Goal: Task Accomplishment & Management: Use online tool/utility

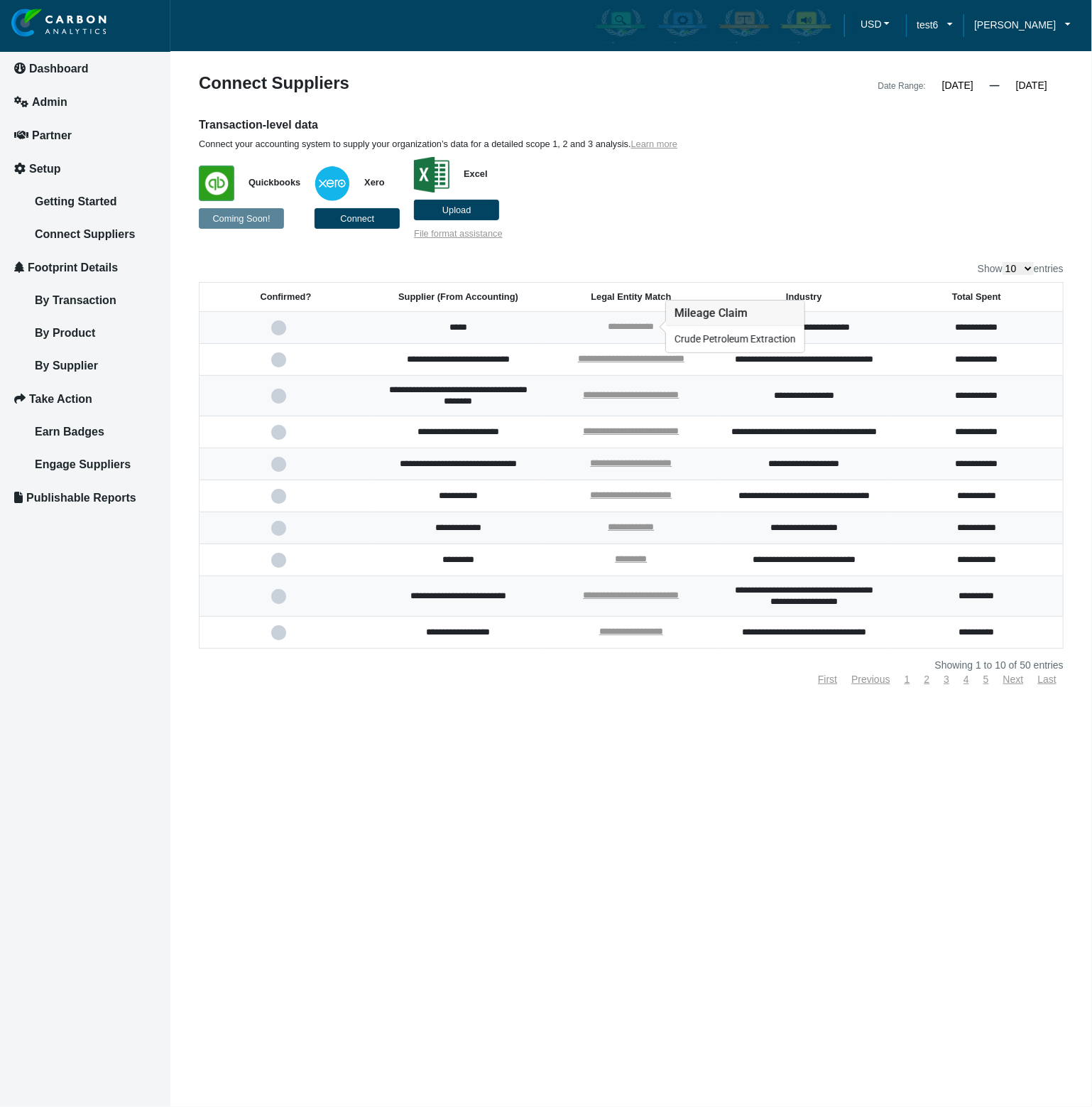
click at [637, 326] on link "**********" at bounding box center [630, 326] width 46 height 10
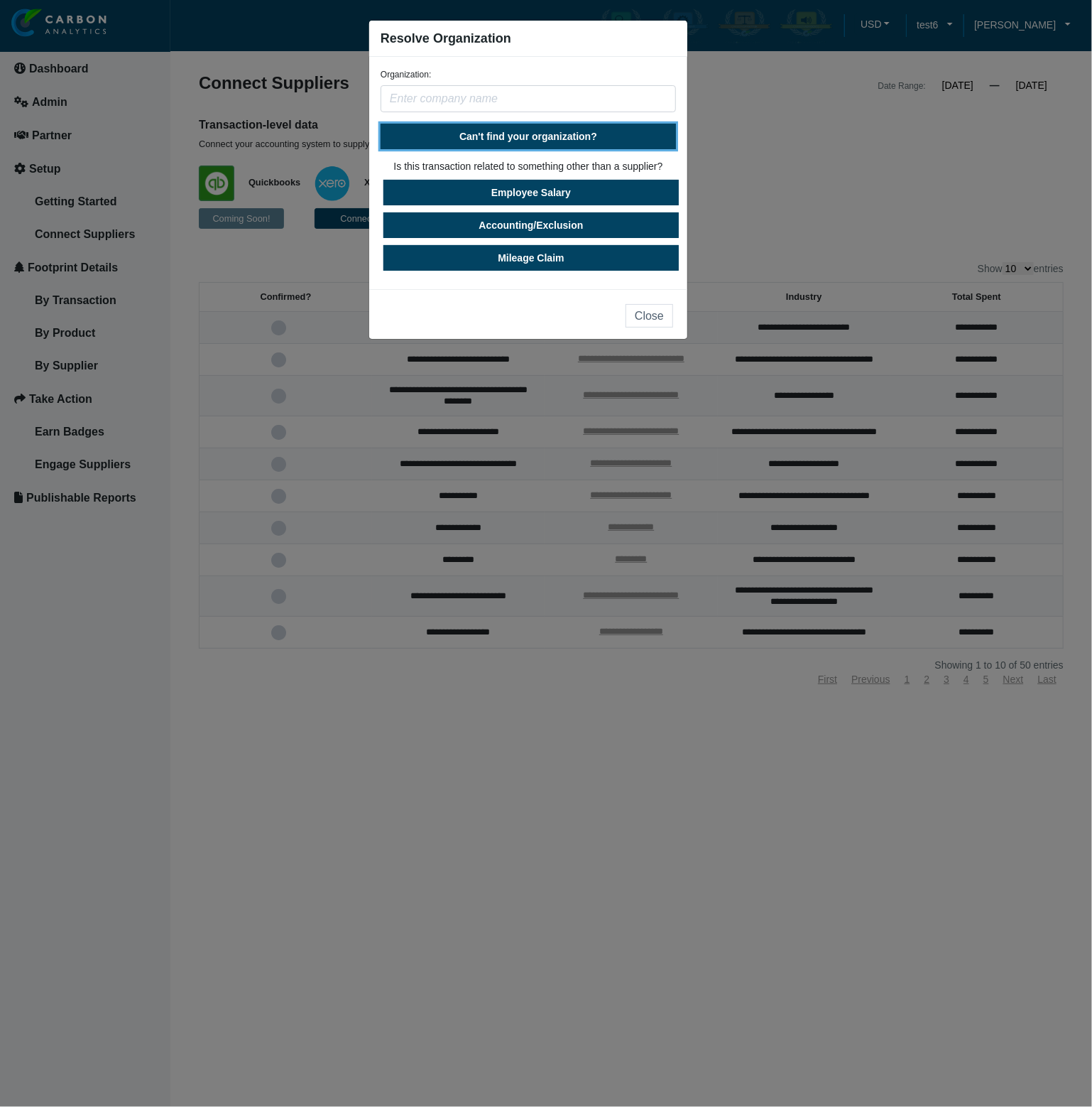
click at [547, 137] on span "Can't find your organization?" at bounding box center [529, 136] width 137 height 11
select select "[GEOGRAPHIC_DATA]"
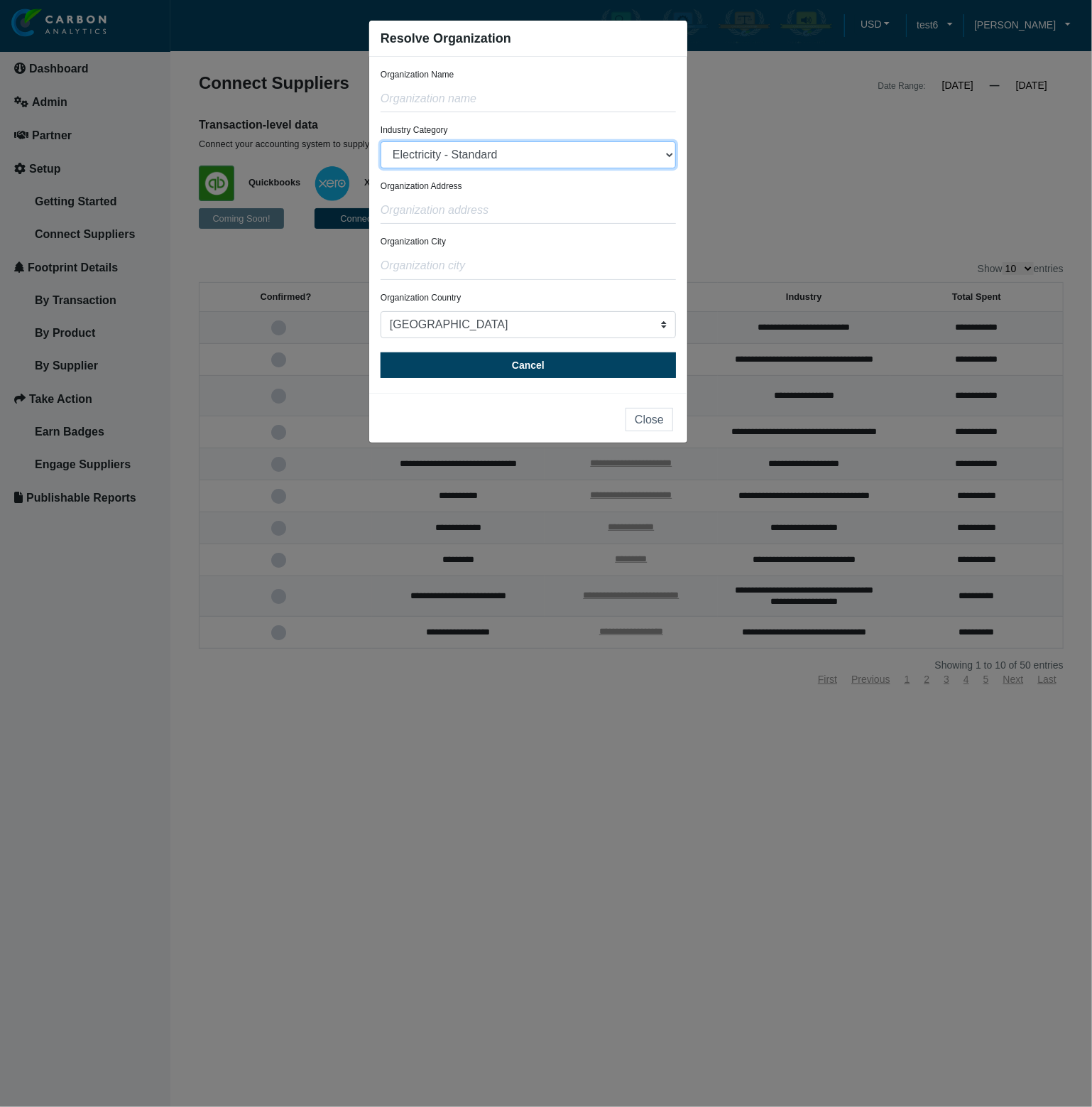
drag, startPoint x: 543, startPoint y: 155, endPoint x: 783, endPoint y: 169, distance: 240.4
click at [783, 169] on ngb-modal-window "Resolve Organization Organization Name Industry Category Electricity - Standard…" at bounding box center [546, 553] width 1092 height 1107
click at [818, 126] on ngb-modal-window "Resolve Organization Organization Name Industry Category Electricity - Standard…" at bounding box center [546, 553] width 1092 height 1107
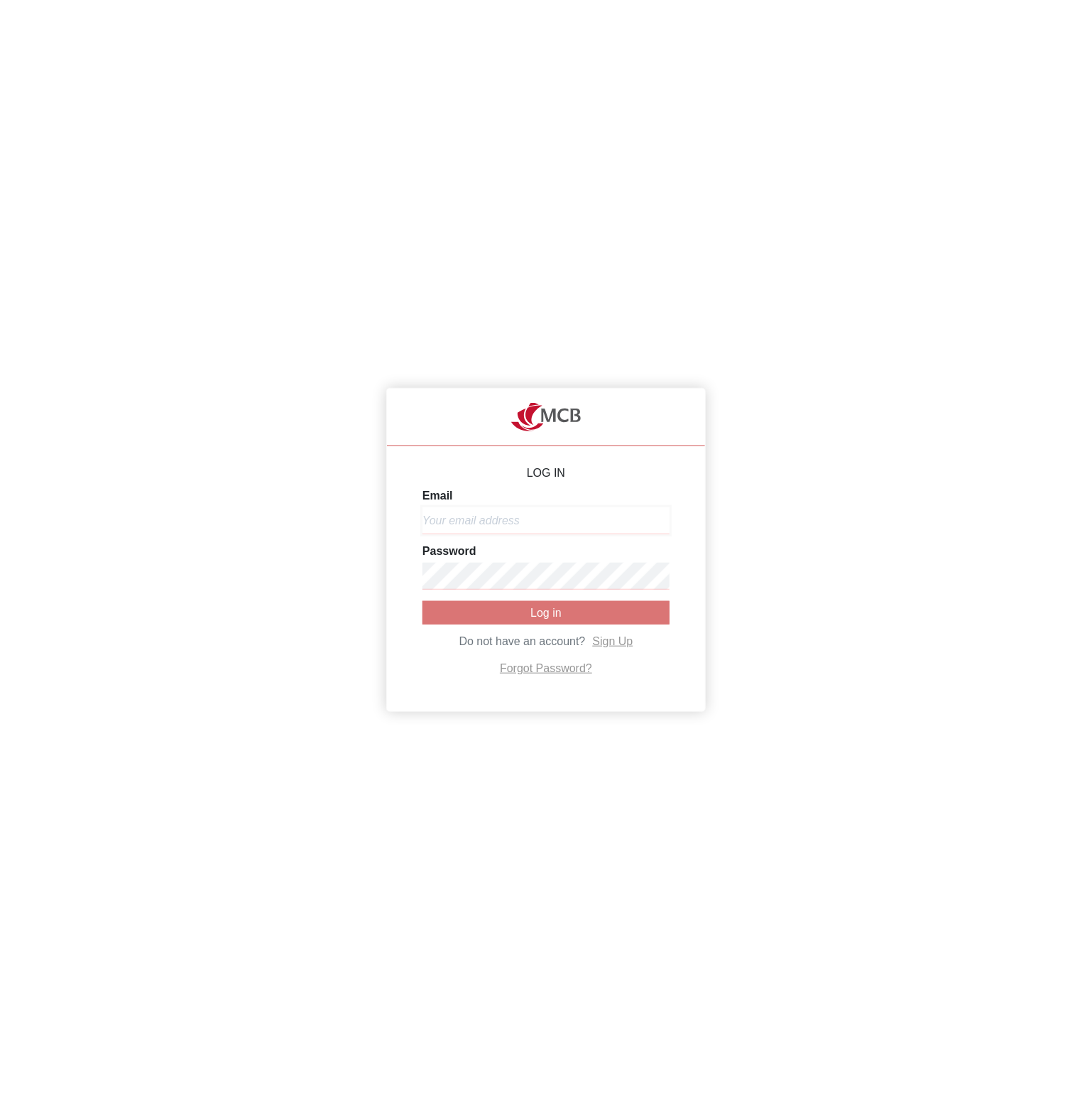
click at [510, 530] on input "Email" at bounding box center [546, 520] width 247 height 27
paste input "[PERSON_NAME][EMAIL_ADDRESS][DOMAIN_NAME]"
type input "[PERSON_NAME][EMAIL_ADDRESS][DOMAIN_NAME]"
click at [511, 610] on button "Log in" at bounding box center [546, 612] width 247 height 23
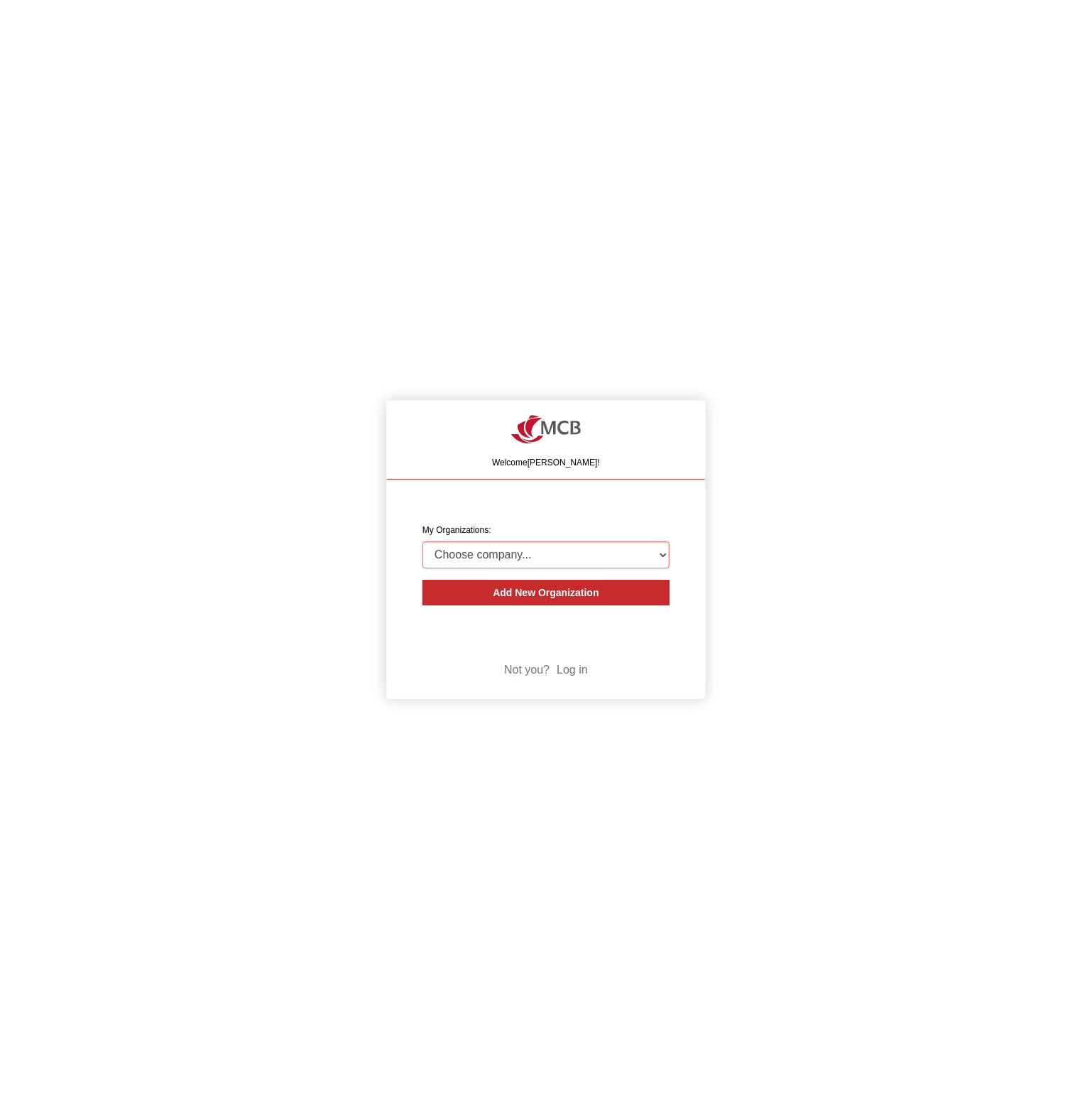
select select "4403414"
click at [423, 541] on select "Choose company... CARBON ANALYTICS LIMITED test6 Nekton Capital Limited Pacha S…" at bounding box center [546, 554] width 247 height 27
click at [152, 533] on div "Welcome [PERSON_NAME]! CREATE ORGANIZATION My Organizations: Choose company... …" at bounding box center [546, 553] width 1092 height 1107
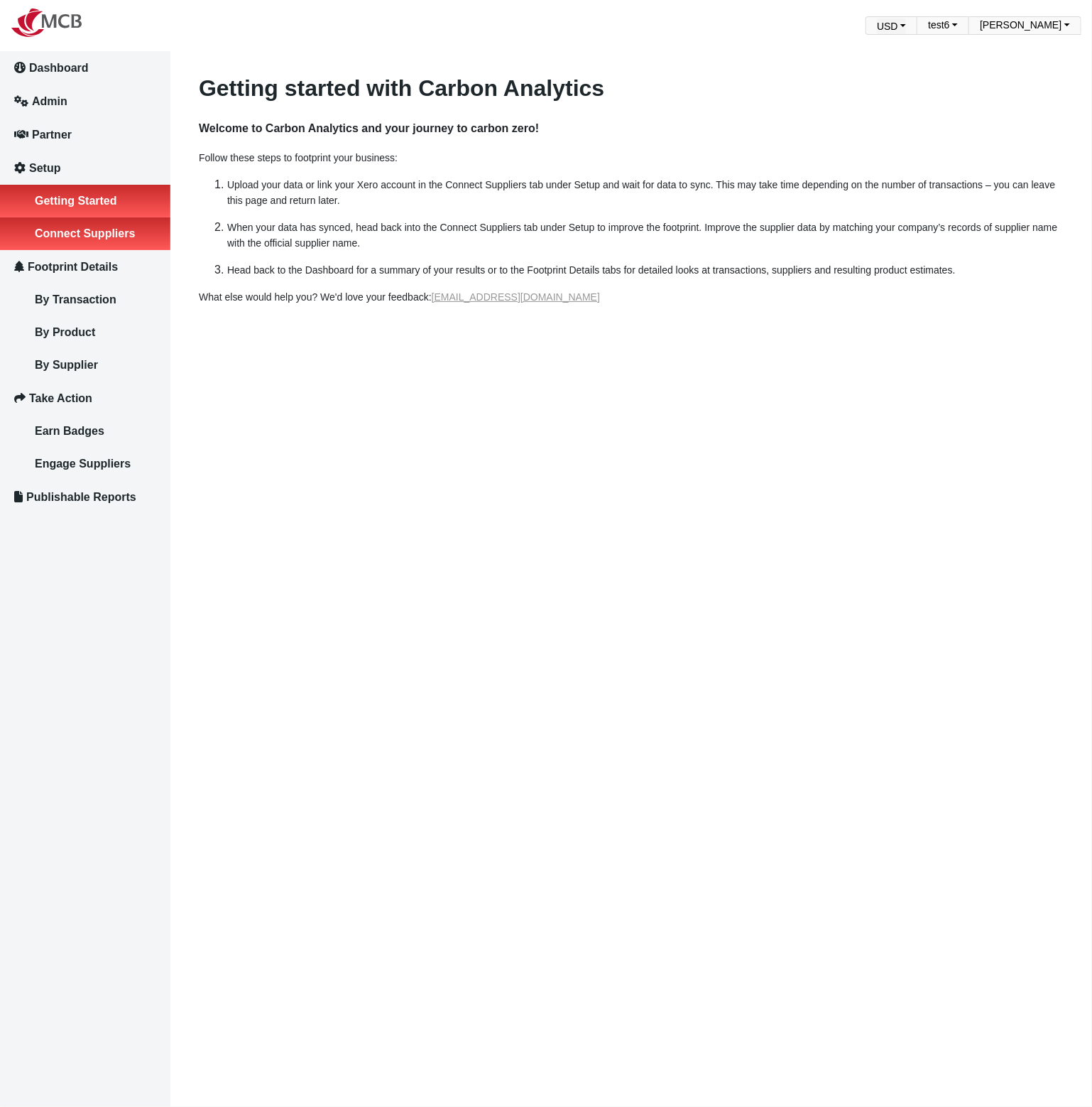
click at [107, 230] on span "Connect Suppliers" at bounding box center [84, 233] width 100 height 12
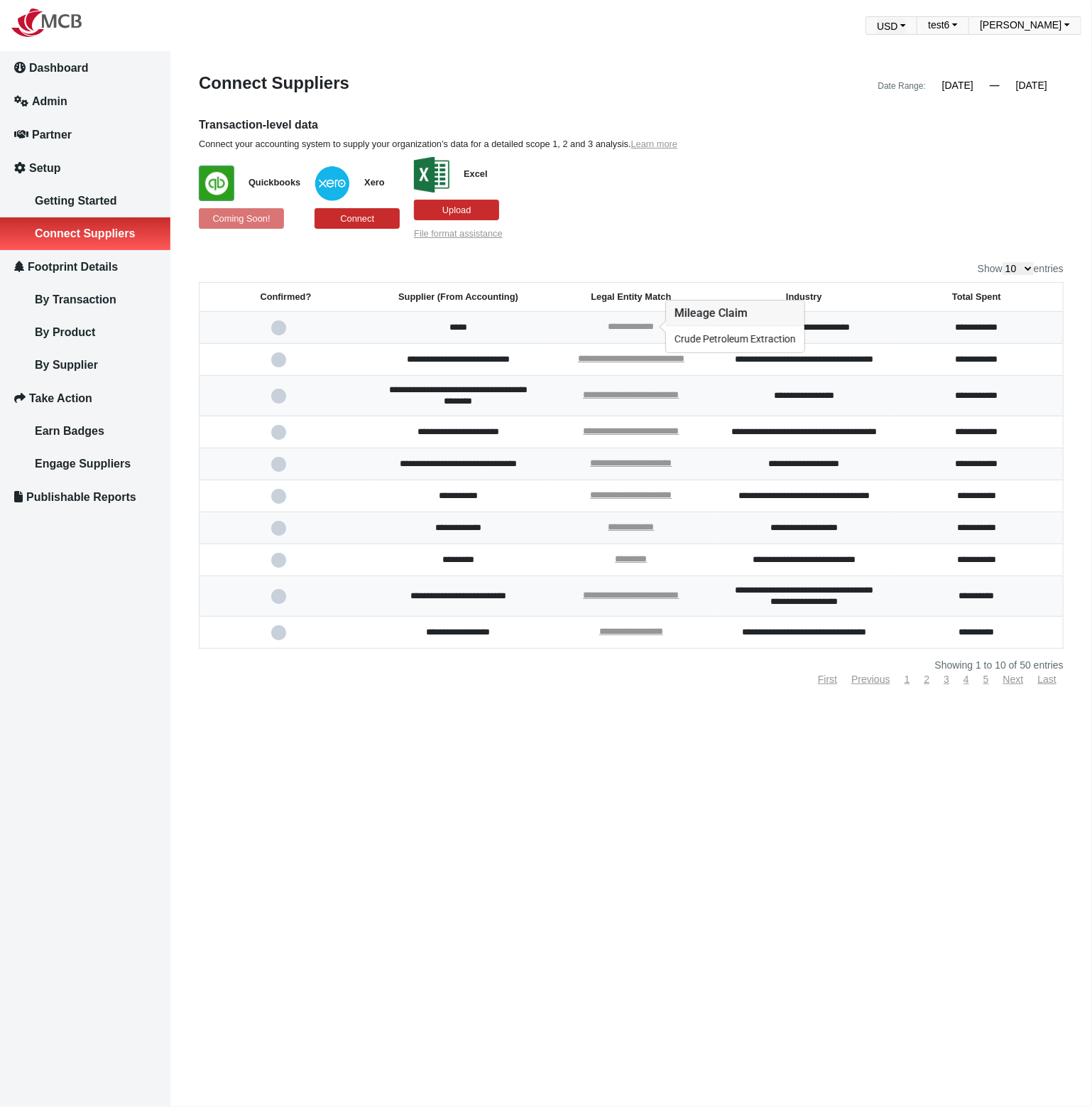
click at [614, 328] on link "**********" at bounding box center [630, 326] width 46 height 10
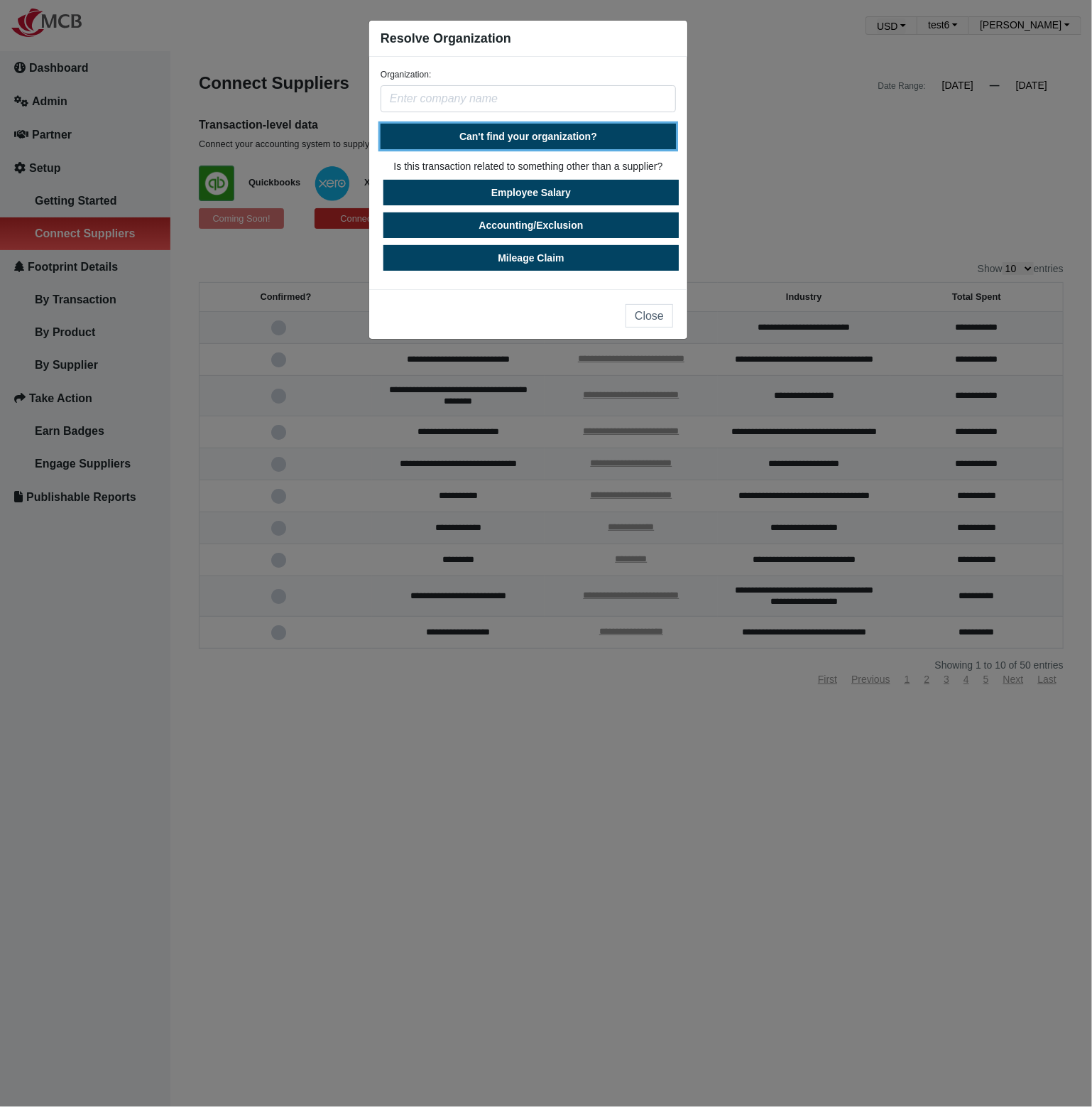
click at [503, 128] on button "Can't find your organization?" at bounding box center [529, 136] width 296 height 25
select select "[GEOGRAPHIC_DATA]"
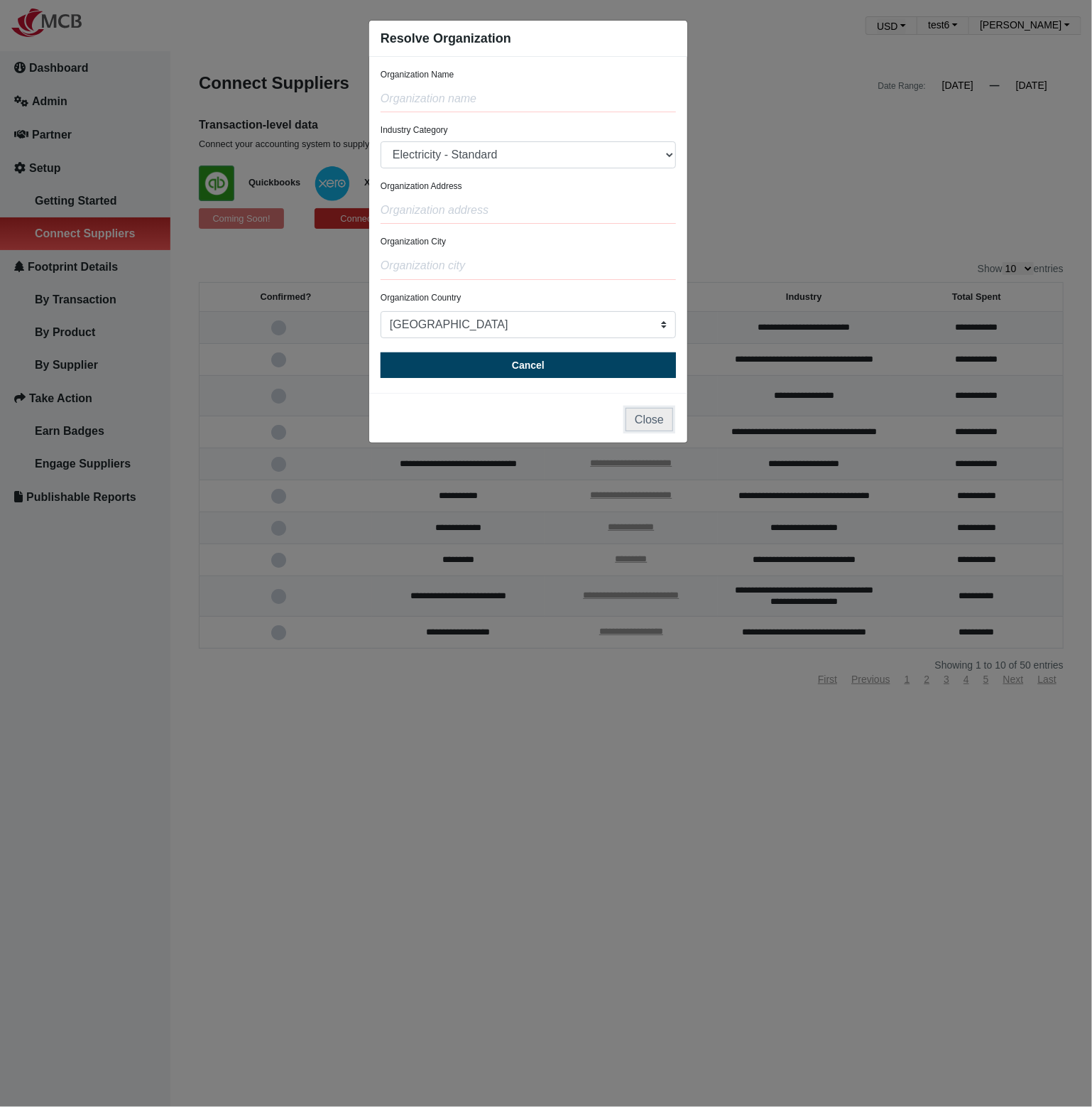
click at [663, 425] on button "Close" at bounding box center [649, 419] width 48 height 23
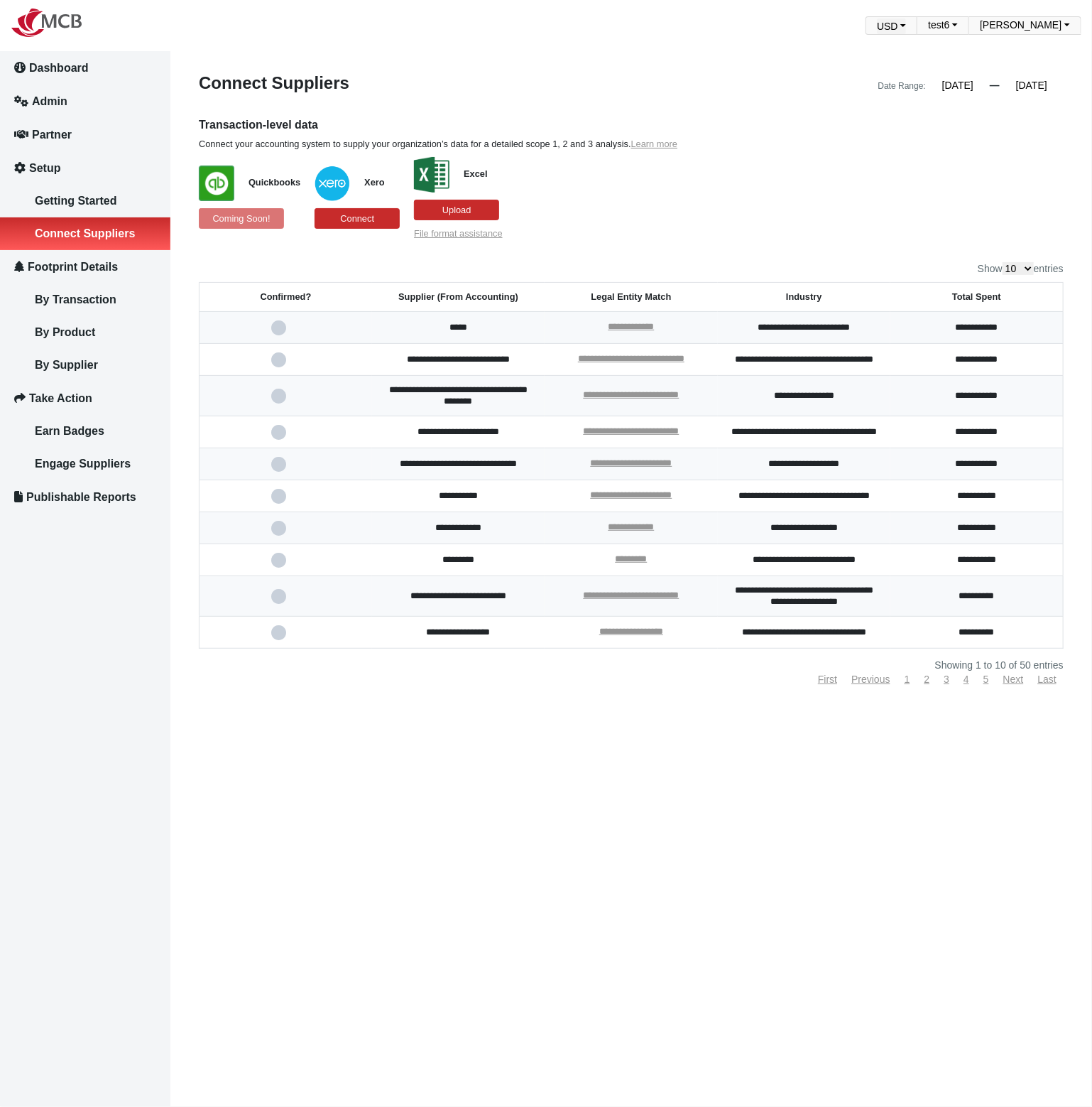
click at [670, 182] on p "Quickbooks Coming Soon! Xero Connect Excel Upload File format assistance" at bounding box center [521, 194] width 643 height 90
